Goal: Communication & Community: Answer question/provide support

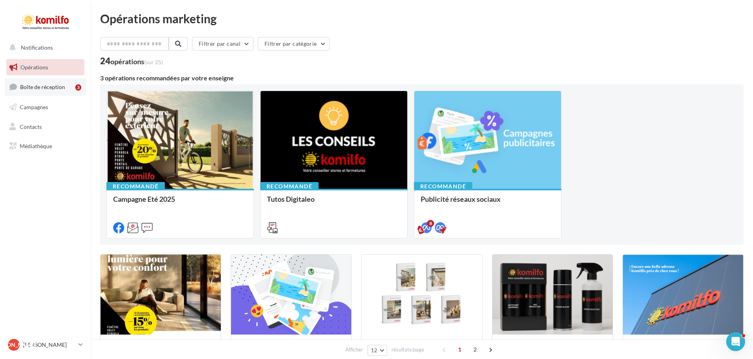
click at [54, 84] on span "Boîte de réception" at bounding box center [42, 87] width 45 height 7
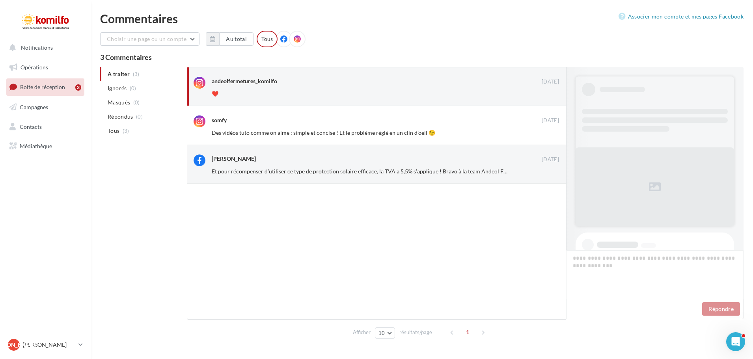
scroll to position [227, 0]
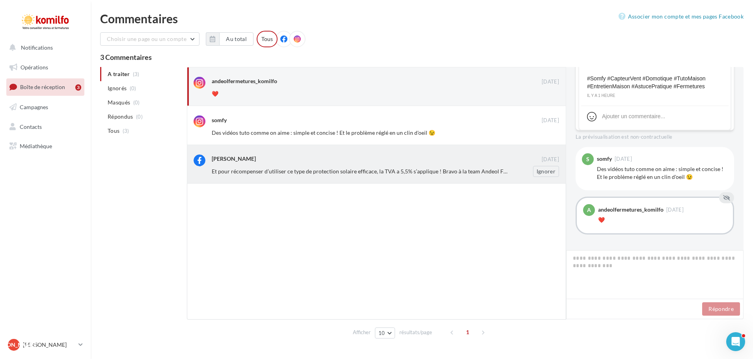
click at [346, 155] on div "Christelle Bertard" at bounding box center [377, 159] width 330 height 8
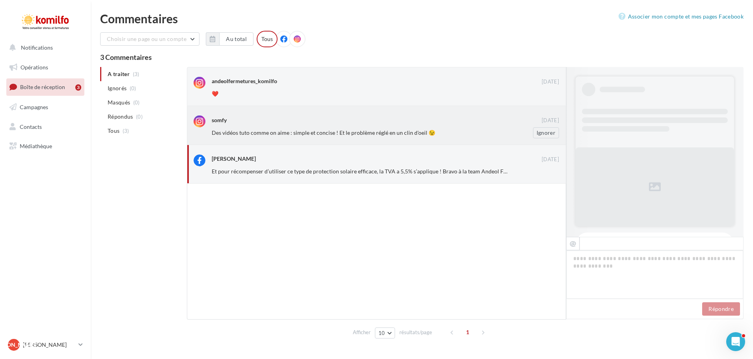
scroll to position [110, 0]
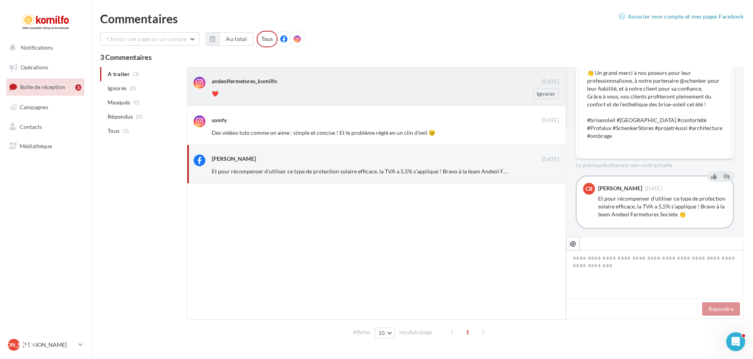
click at [343, 94] on div "❤️" at bounding box center [360, 94] width 296 height 8
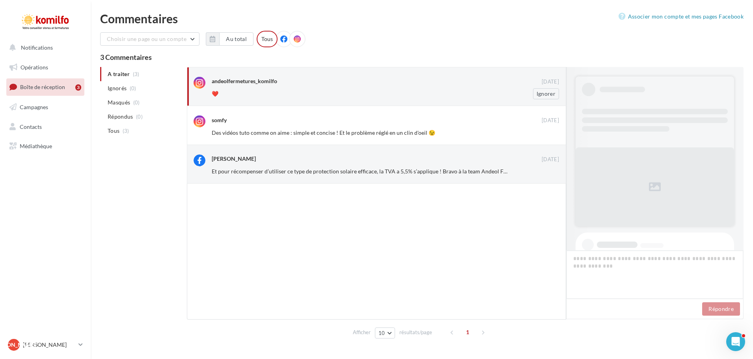
scroll to position [227, 0]
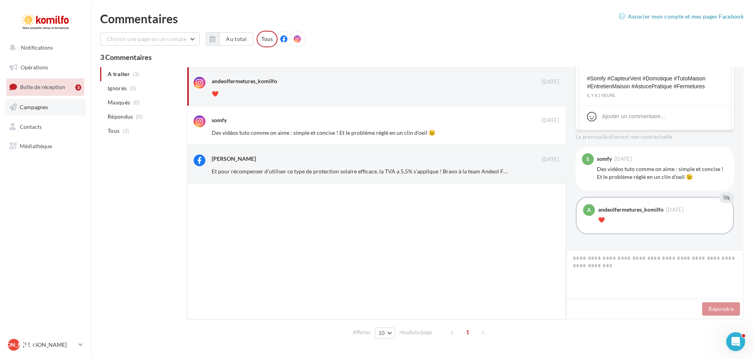
click at [57, 106] on link "Campagnes" at bounding box center [45, 107] width 81 height 17
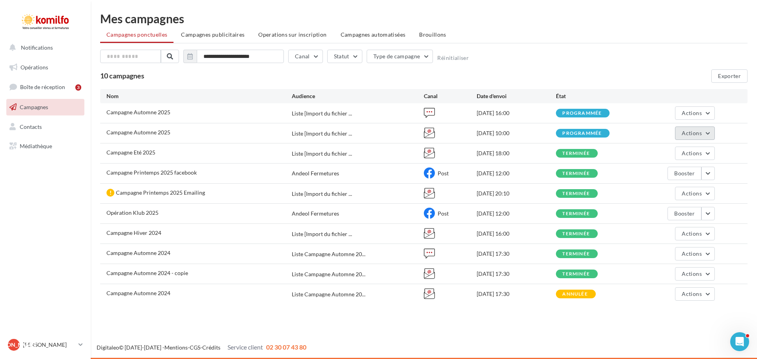
click at [689, 137] on button "Actions" at bounding box center [694, 133] width 39 height 13
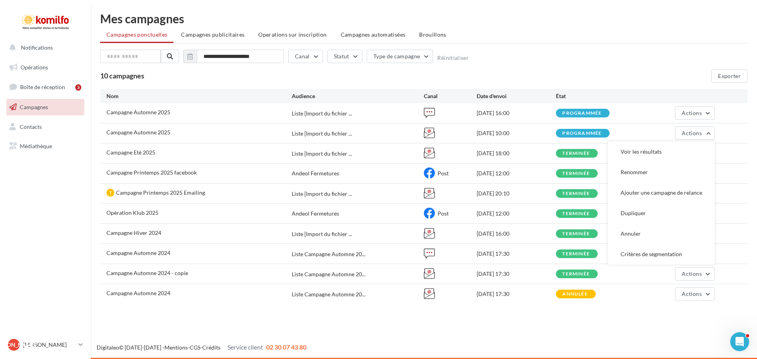
click at [530, 29] on ul "Campagnes ponctuelles Campagnes publicitaires Operations sur inscription Campag…" at bounding box center [423, 36] width 647 height 16
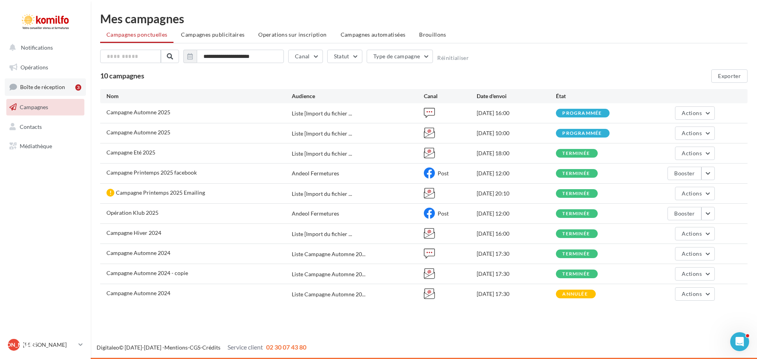
click at [51, 90] on span "Boîte de réception" at bounding box center [42, 87] width 45 height 7
